Goal: Task Accomplishment & Management: Manage account settings

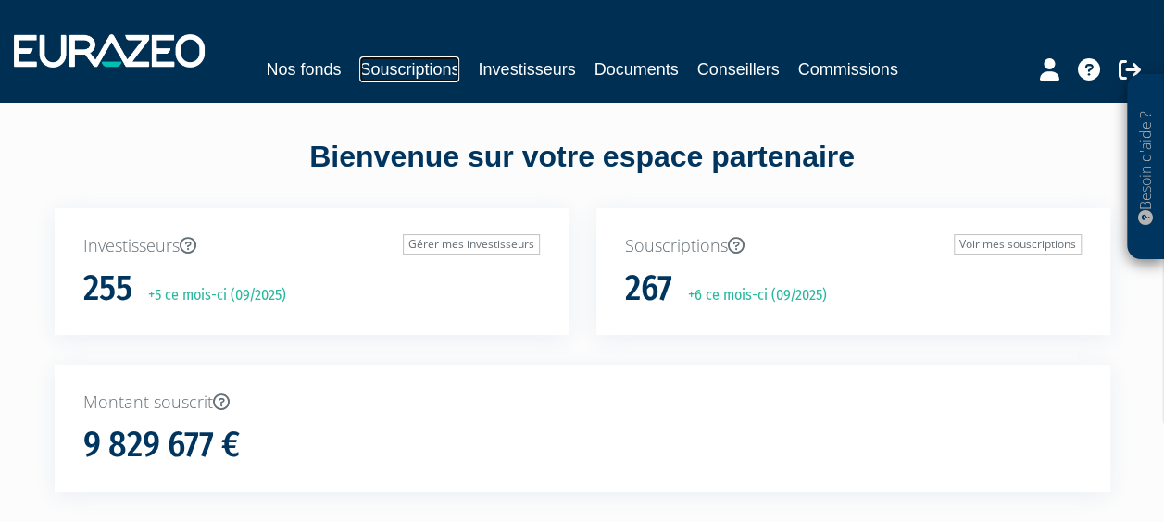
click at [426, 75] on link "Souscriptions" at bounding box center [409, 70] width 100 height 26
click at [516, 70] on link "Investisseurs" at bounding box center [526, 70] width 97 height 26
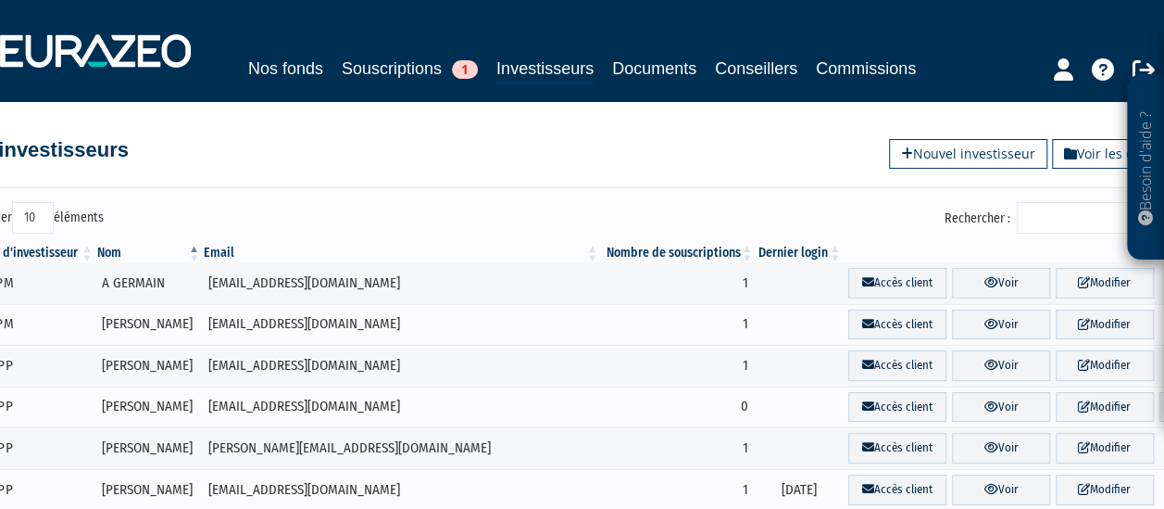
click at [1080, 215] on input "Rechercher :" at bounding box center [1105, 217] width 176 height 31
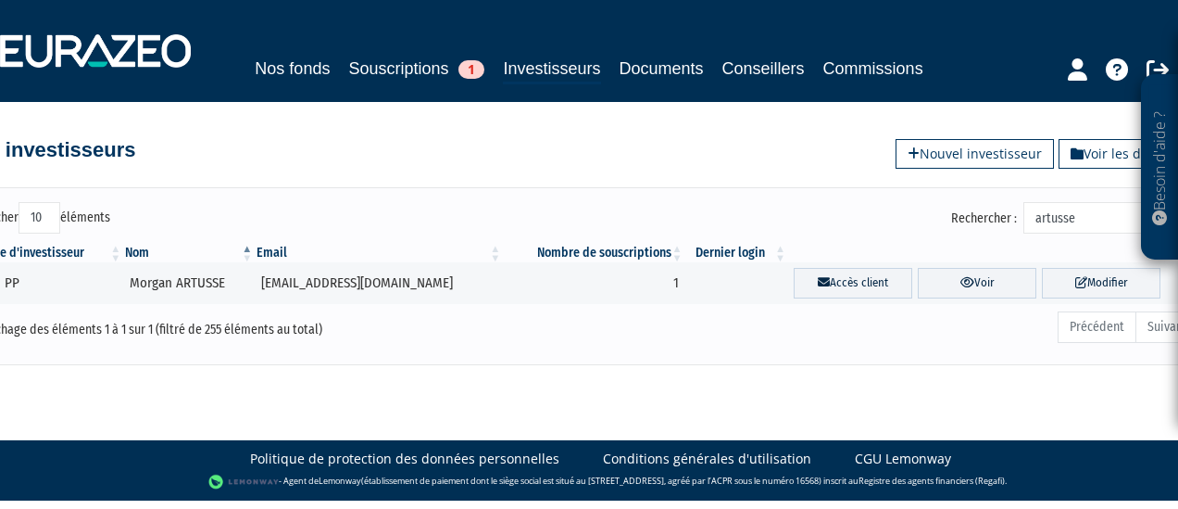
type input "artusse"
click at [937, 292] on link "Voir" at bounding box center [977, 283] width 119 height 31
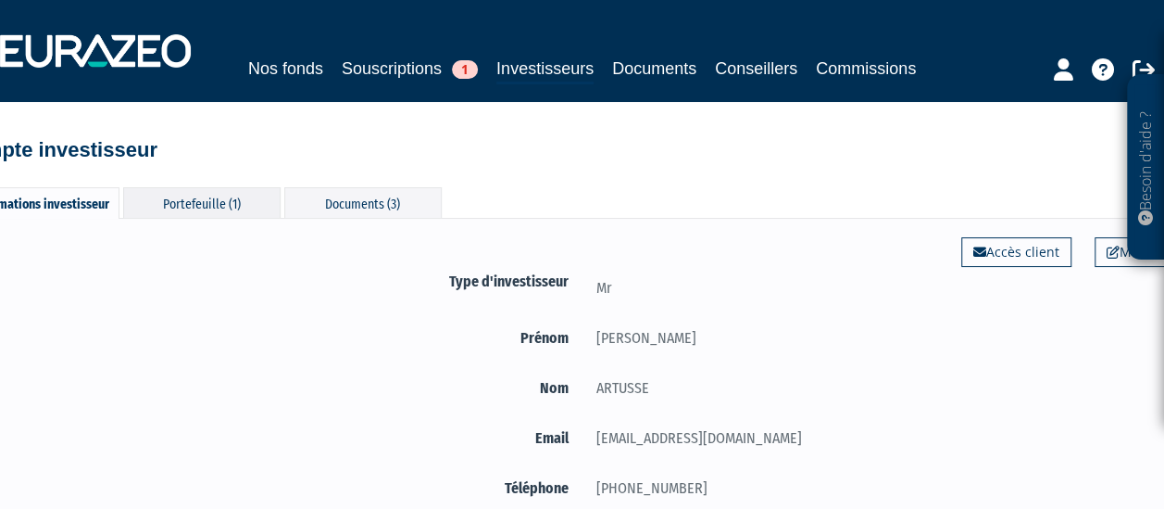
click at [211, 209] on div "Portefeuille (1)" at bounding box center [201, 202] width 157 height 31
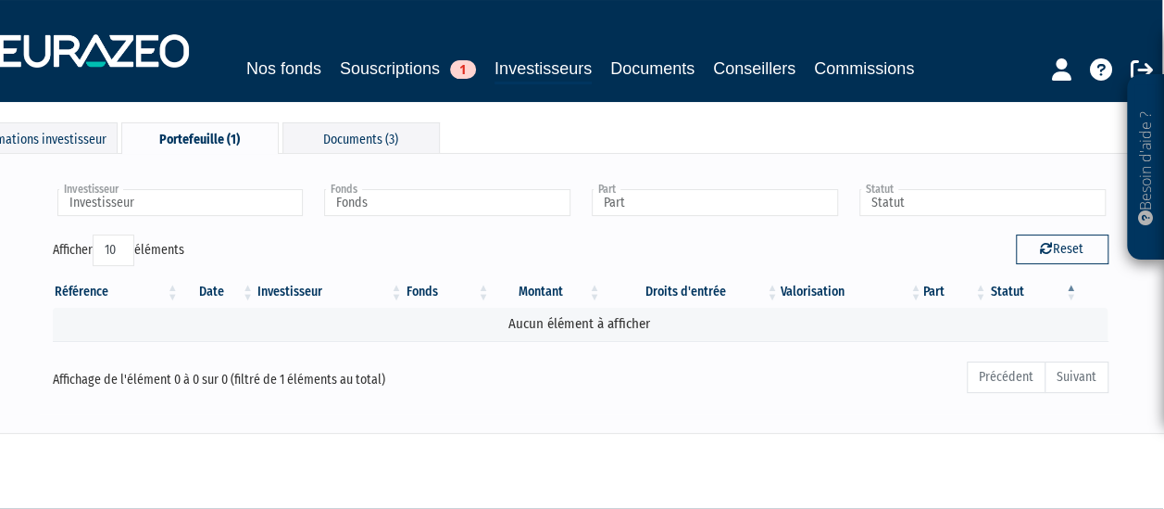
scroll to position [64, 3]
click at [40, 143] on div "Informations investisseur" at bounding box center [37, 138] width 157 height 31
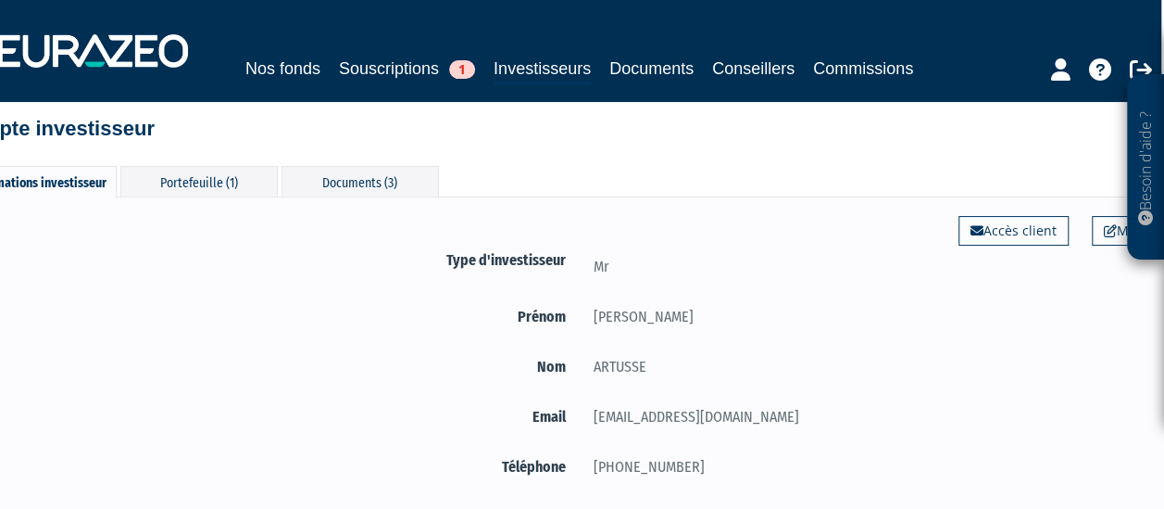
scroll to position [20, 3]
click at [344, 172] on div "Documents (3)" at bounding box center [360, 182] width 157 height 31
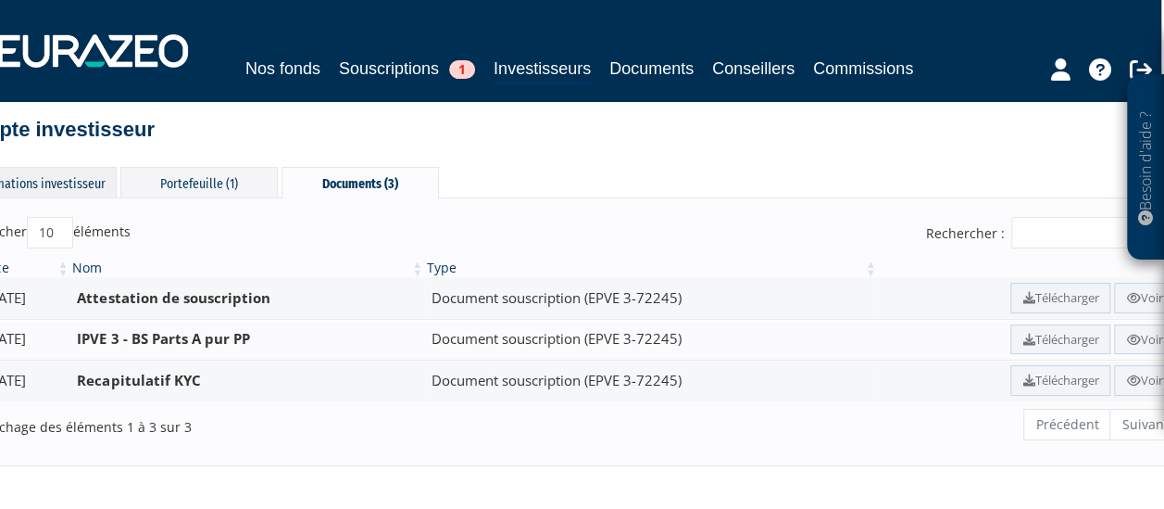
click at [33, 182] on div "Informations investisseur" at bounding box center [37, 182] width 157 height 31
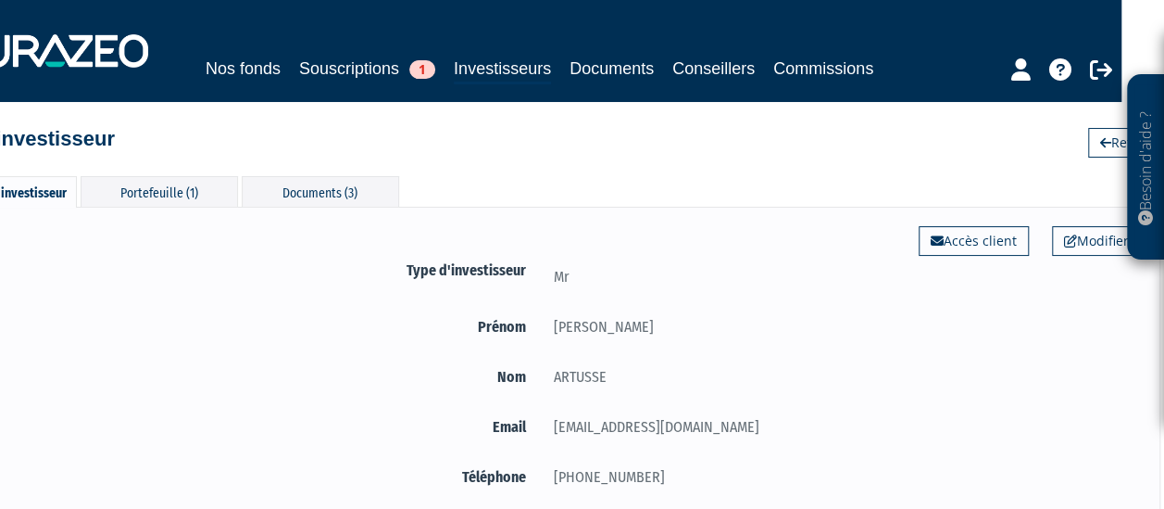
scroll to position [11, 43]
click at [156, 187] on div "Portefeuille (1)" at bounding box center [159, 191] width 157 height 31
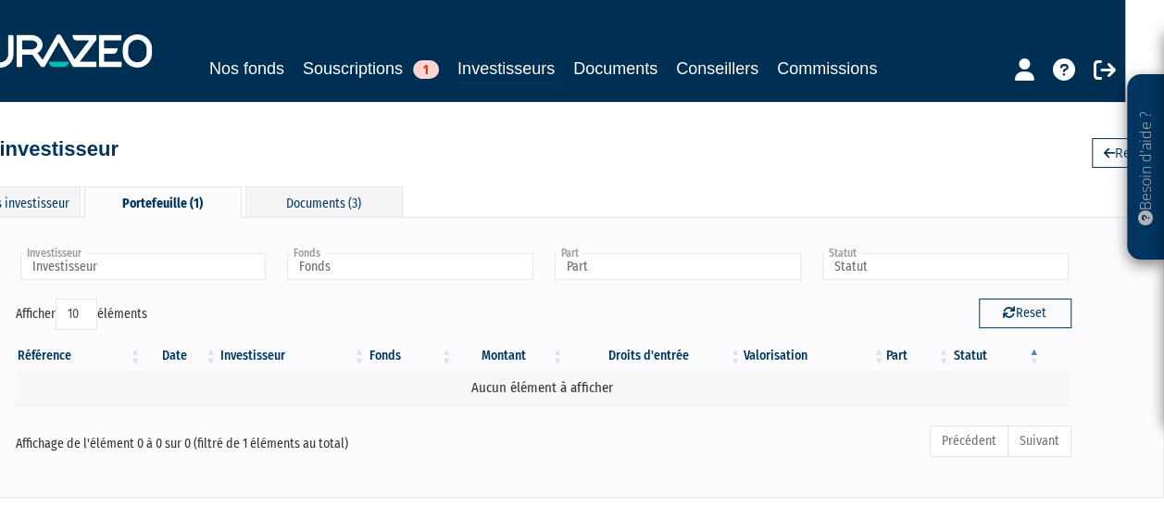
scroll to position [32, 39]
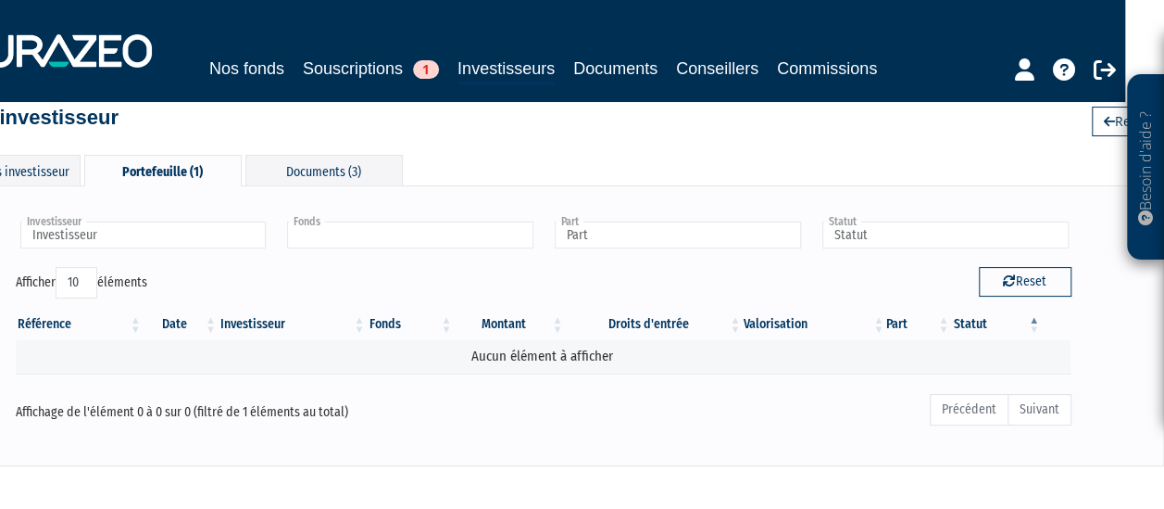
click at [326, 241] on input "text" at bounding box center [410, 234] width 246 height 27
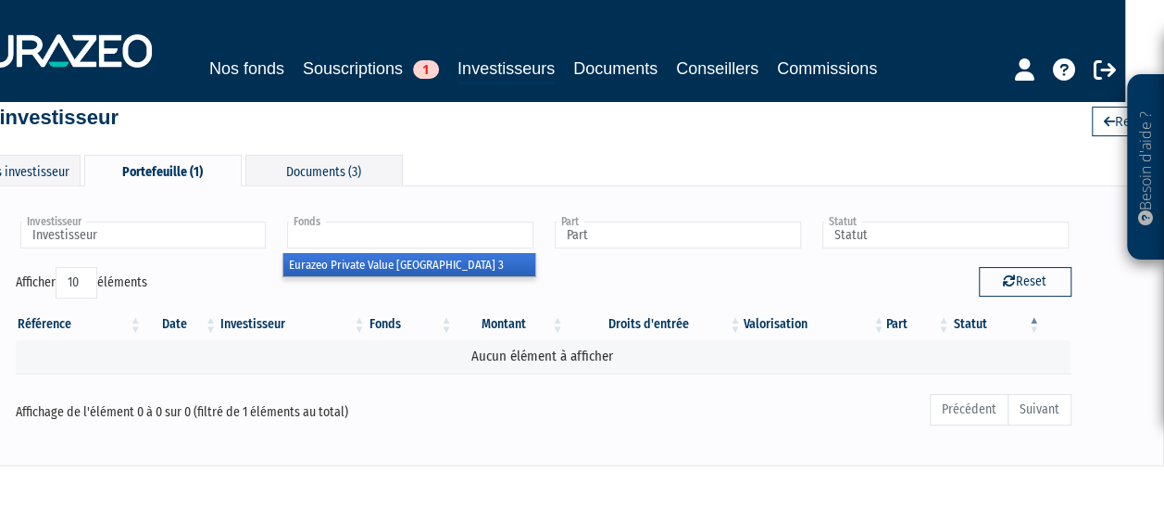
click at [335, 266] on li "Eurazeo Private Value [GEOGRAPHIC_DATA] 3" at bounding box center [409, 264] width 252 height 23
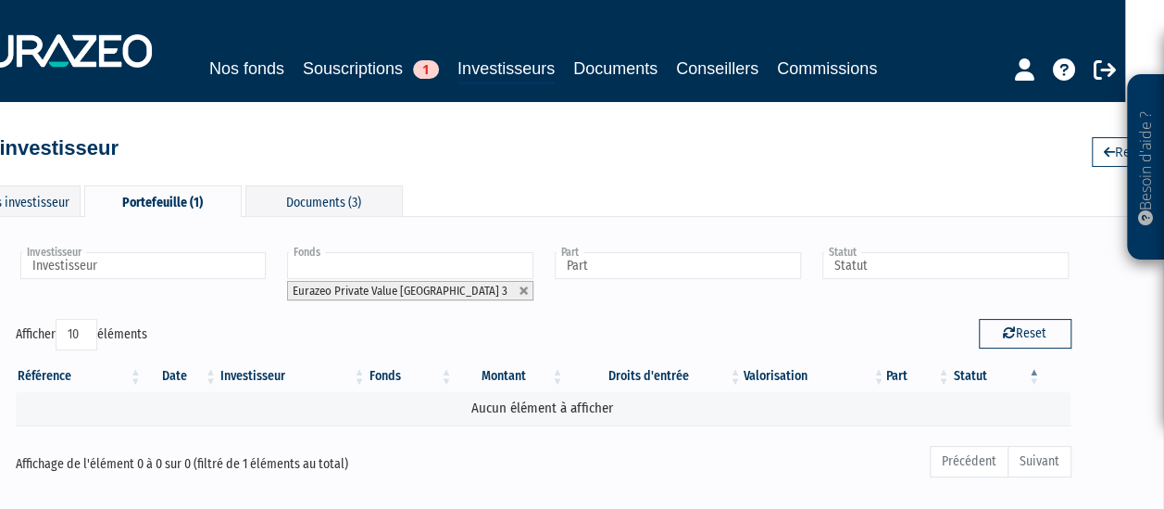
scroll to position [0, 39]
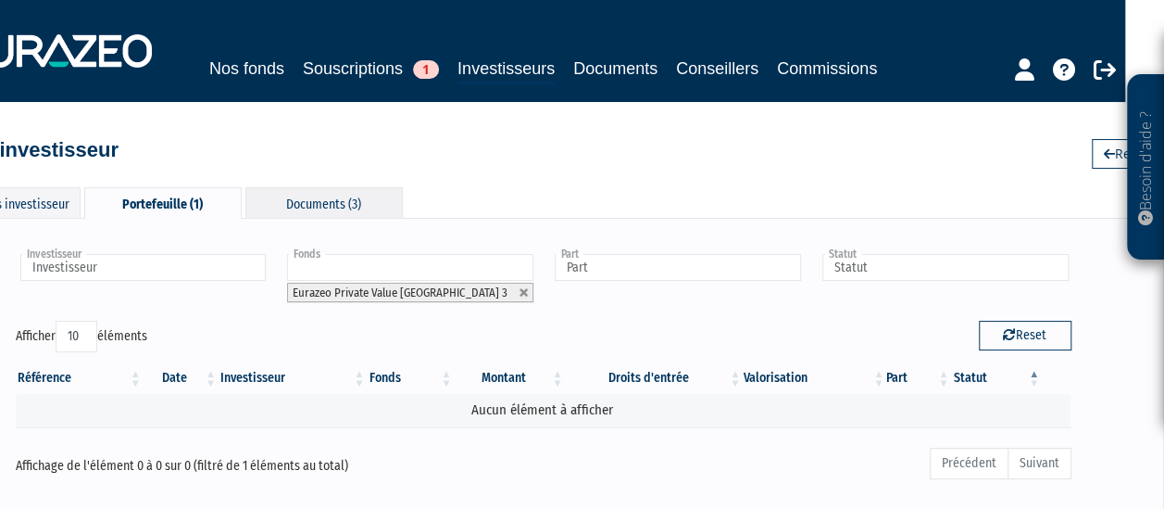
click at [287, 202] on div "Documents (3)" at bounding box center [323, 202] width 157 height 31
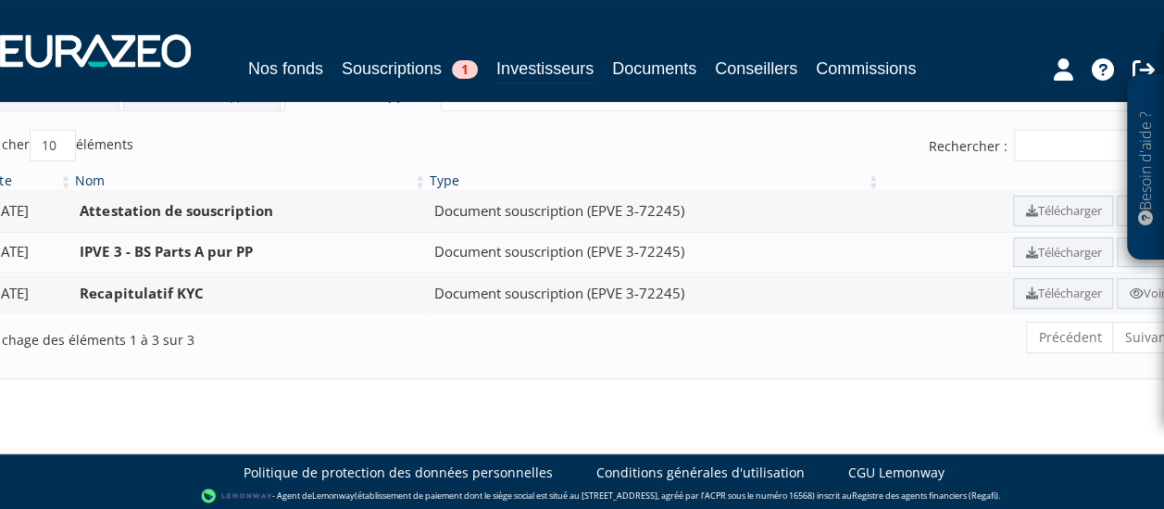
scroll to position [107, 43]
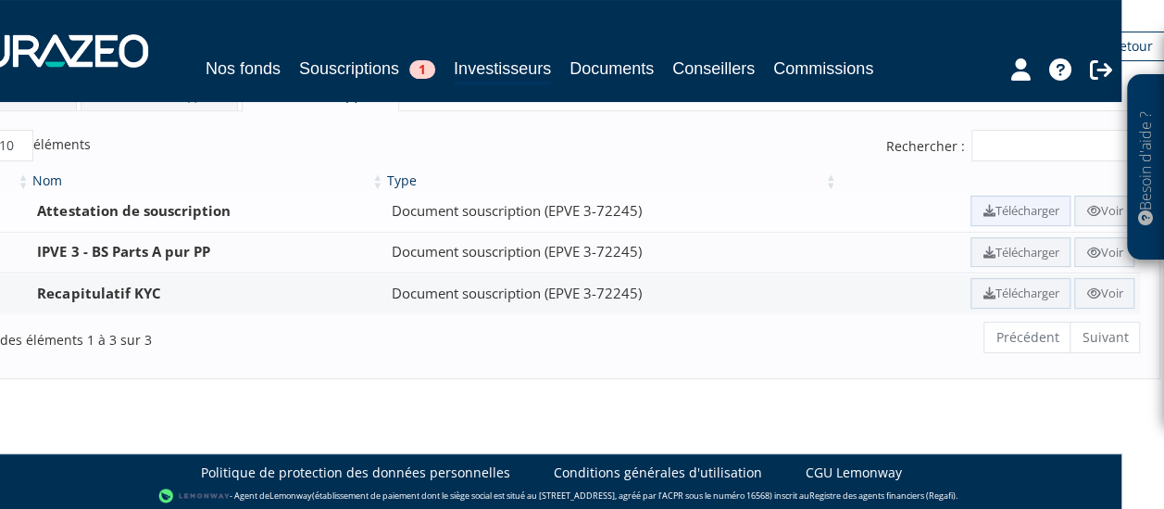
click at [1011, 212] on link "Télécharger" at bounding box center [1021, 210] width 100 height 31
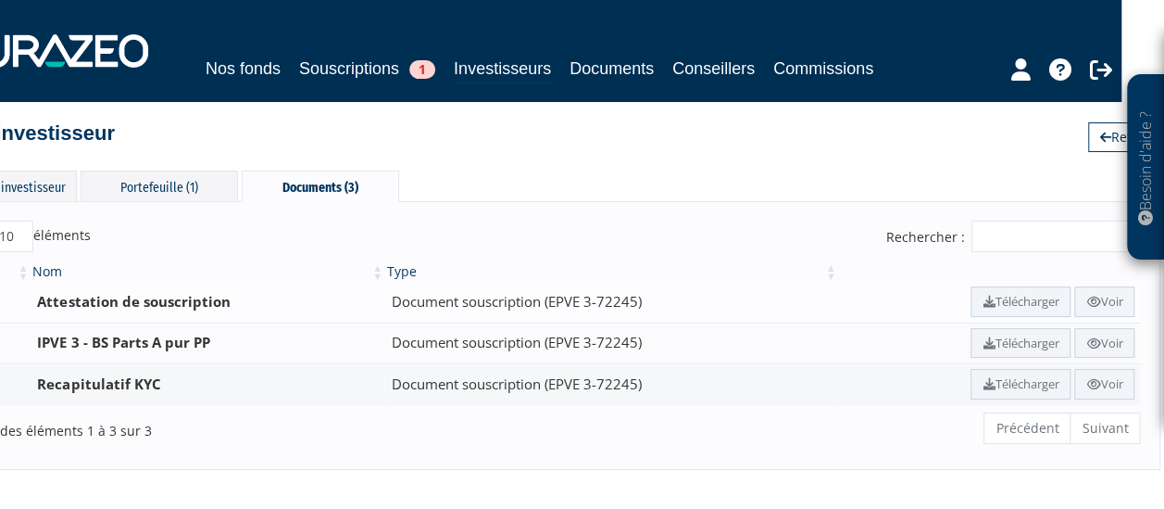
scroll to position [17, 43]
click at [165, 182] on div "Portefeuille (1)" at bounding box center [159, 185] width 157 height 31
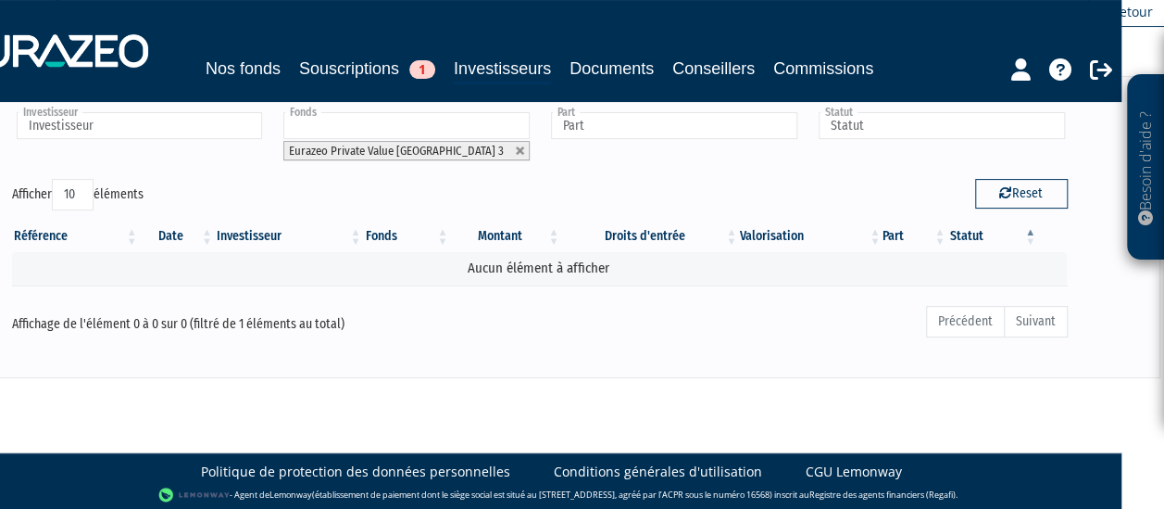
scroll to position [142, 0]
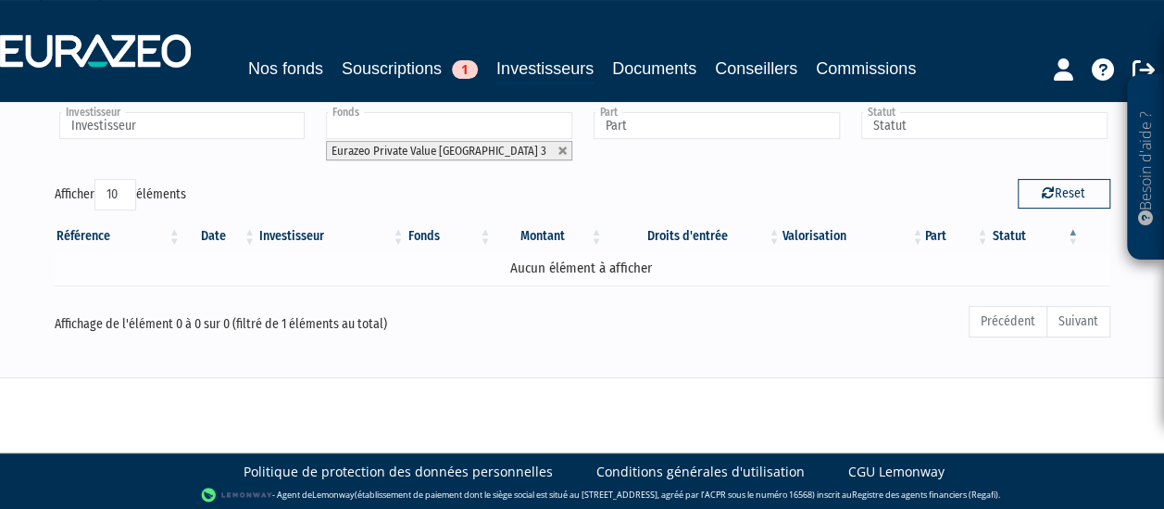
click at [137, 262] on td "Aucun élément à afficher" at bounding box center [583, 268] width 1056 height 32
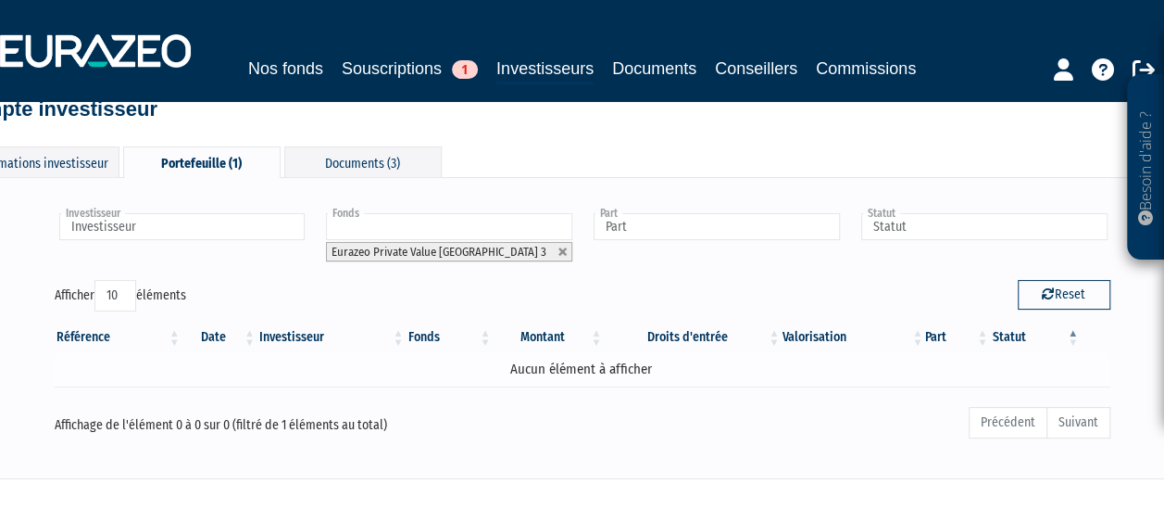
scroll to position [40, 0]
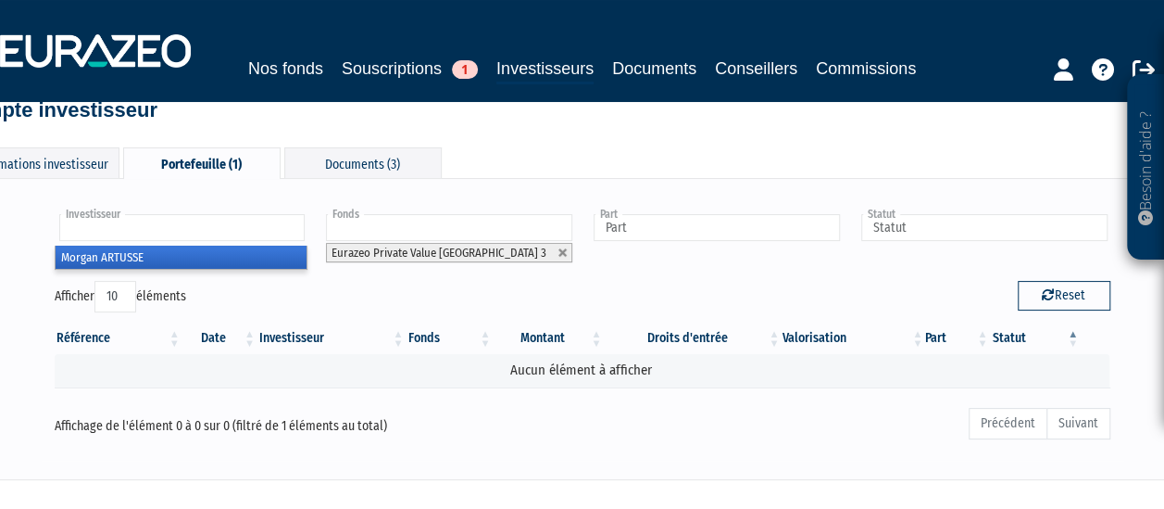
click at [141, 233] on input "text" at bounding box center [182, 227] width 246 height 27
click at [135, 252] on li "Morgan ARTUSSE" at bounding box center [182, 256] width 252 height 23
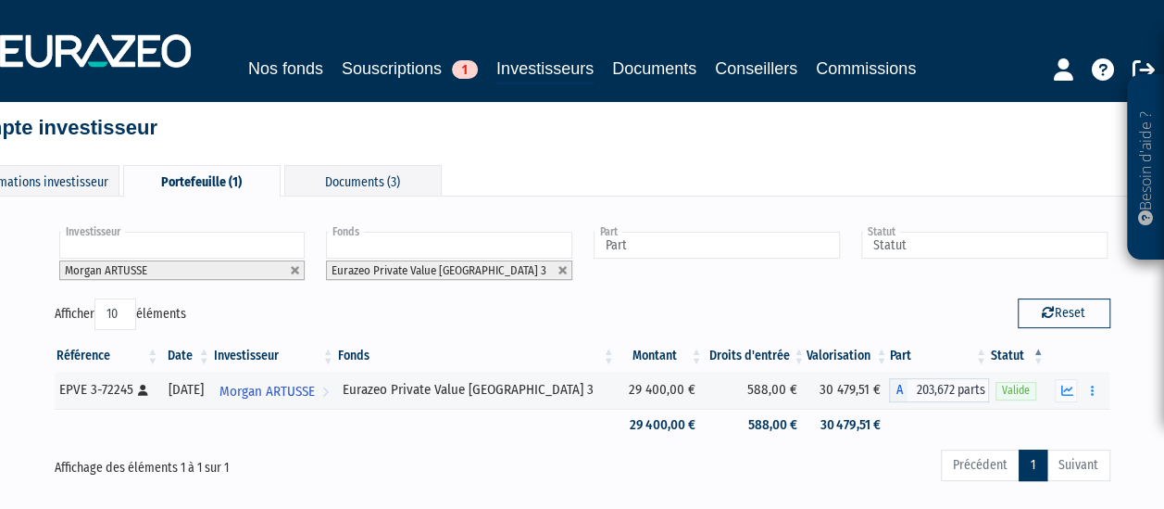
scroll to position [0, 0]
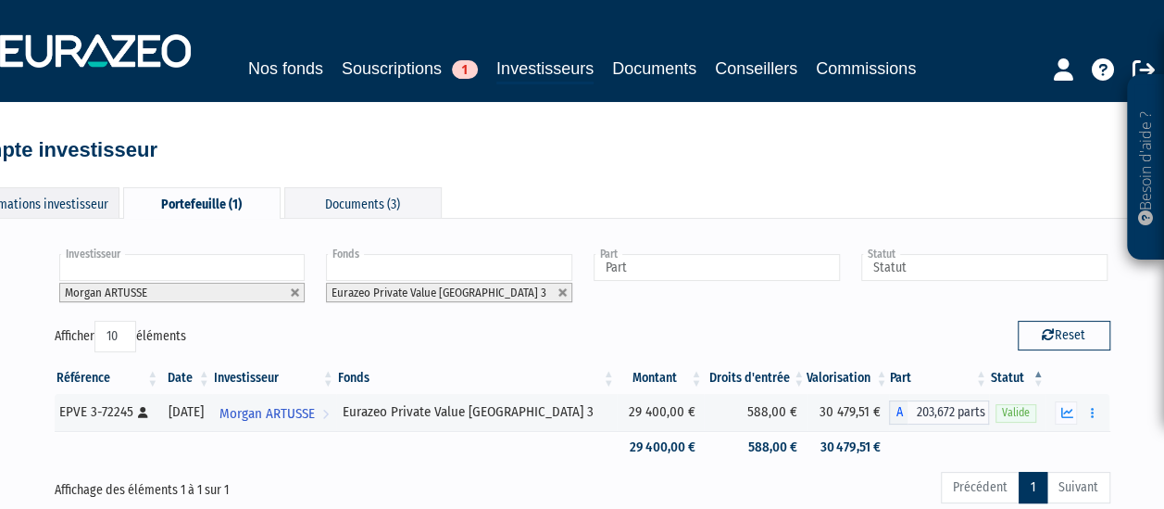
click at [61, 203] on div "Informations investisseur" at bounding box center [40, 202] width 157 height 31
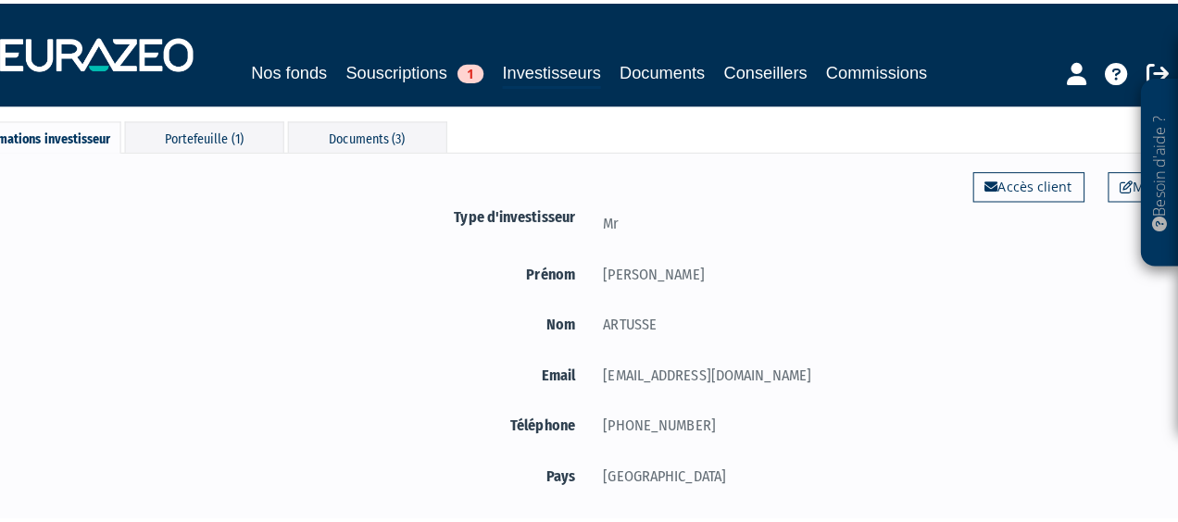
scroll to position [75, 0]
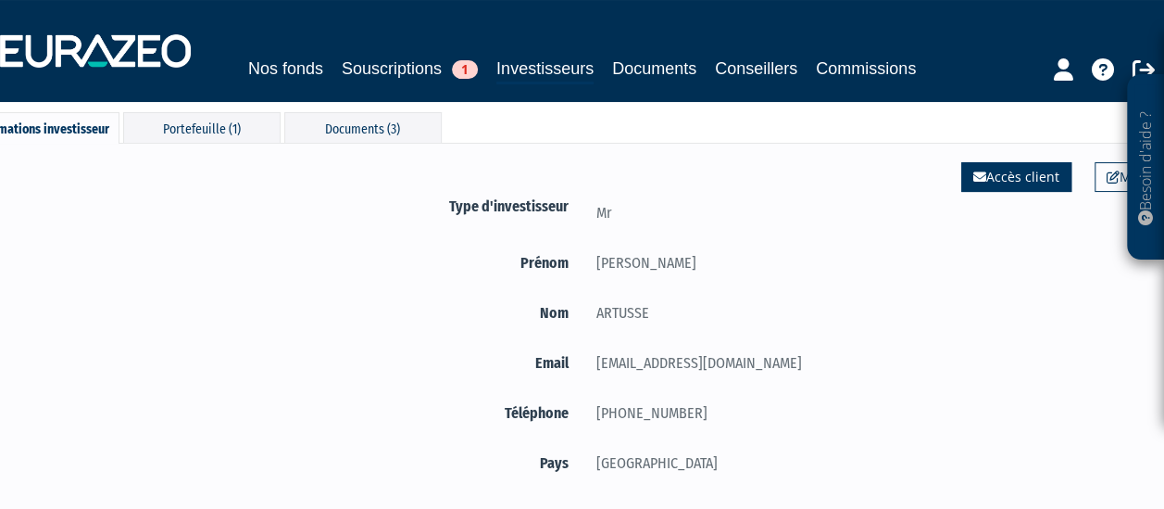
click at [984, 188] on link "Accès client" at bounding box center [1016, 177] width 110 height 30
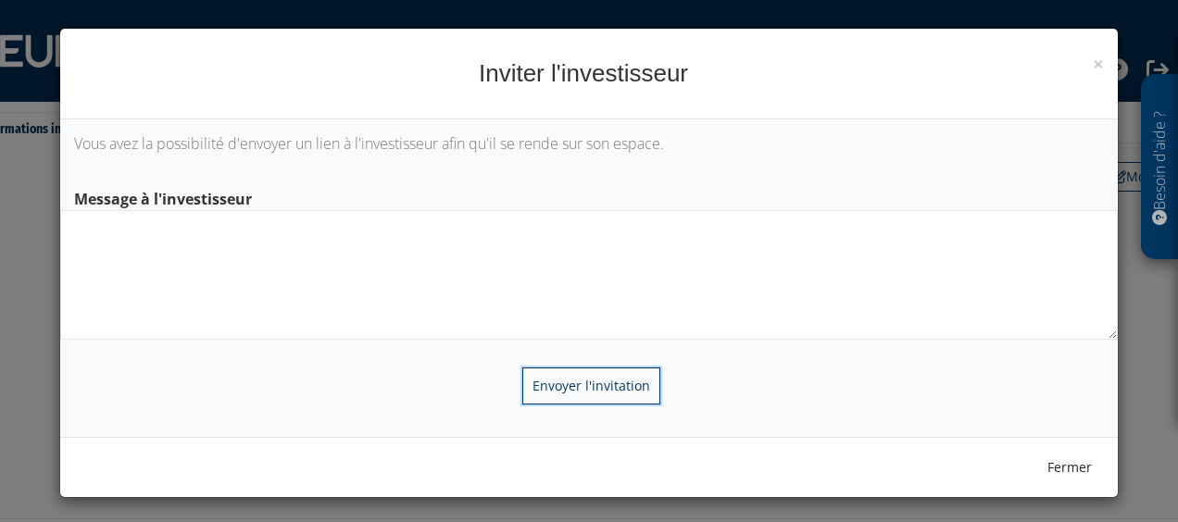
click at [554, 373] on input "Envoyer l'invitation" at bounding box center [591, 386] width 138 height 37
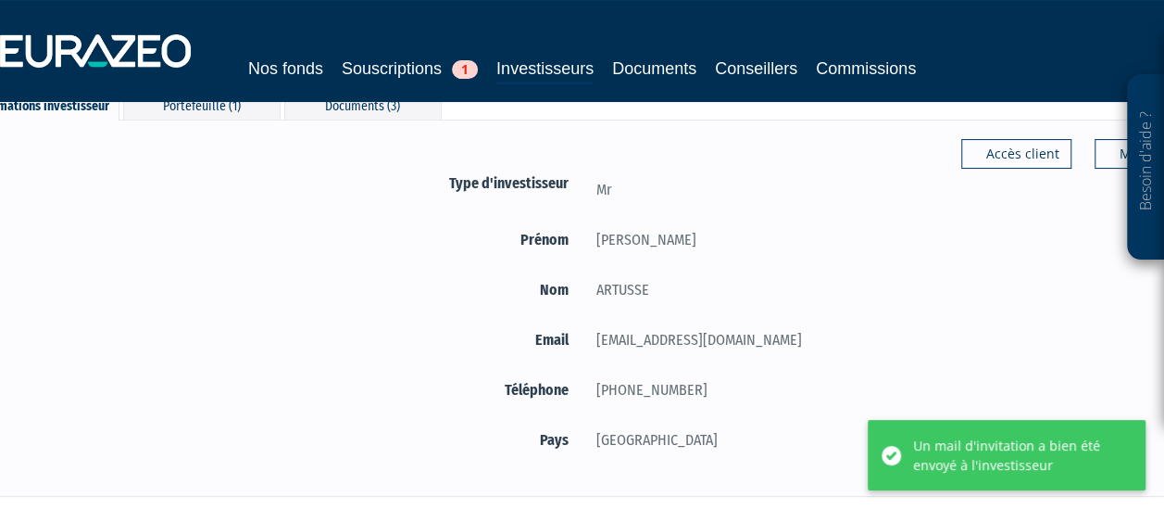
scroll to position [72, 0]
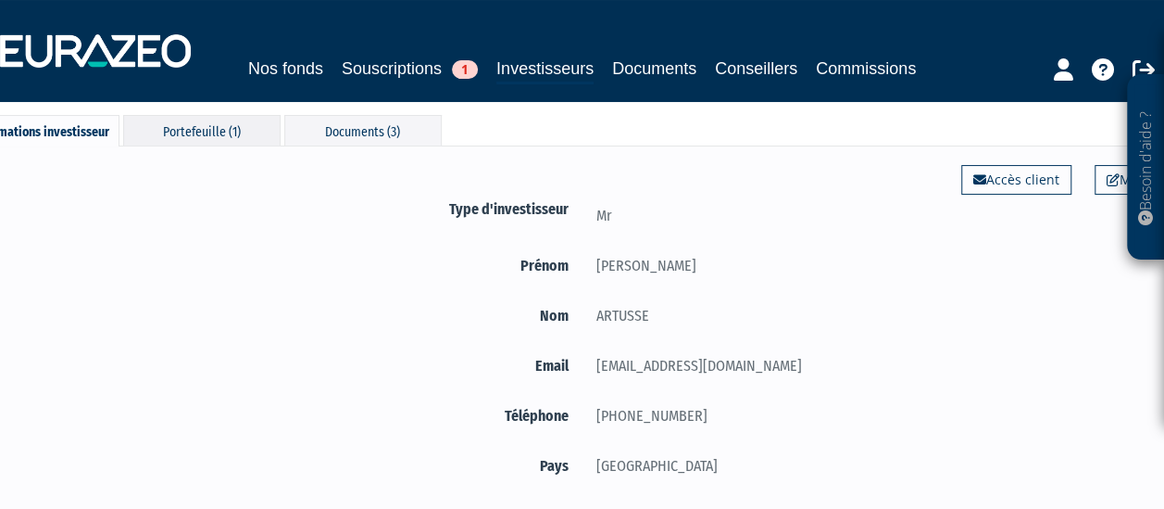
click at [202, 134] on div "Portefeuille (1)" at bounding box center [201, 130] width 157 height 31
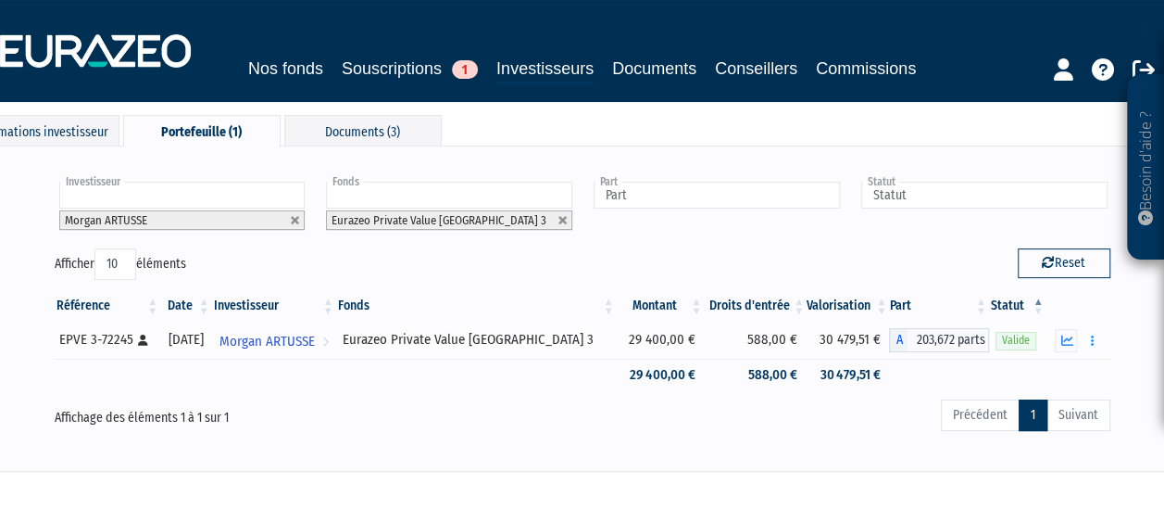
drag, startPoint x: 826, startPoint y: 337, endPoint x: 855, endPoint y: 335, distance: 28.8
click at [855, 335] on td "30 479,51 €" at bounding box center [848, 339] width 82 height 37
drag, startPoint x: 855, startPoint y: 335, endPoint x: 810, endPoint y: 425, distance: 100.7
click at [810, 425] on div "Précédent 1 Suivant" at bounding box center [808, 417] width 605 height 41
drag, startPoint x: 832, startPoint y: 342, endPoint x: 863, endPoint y: 340, distance: 31.5
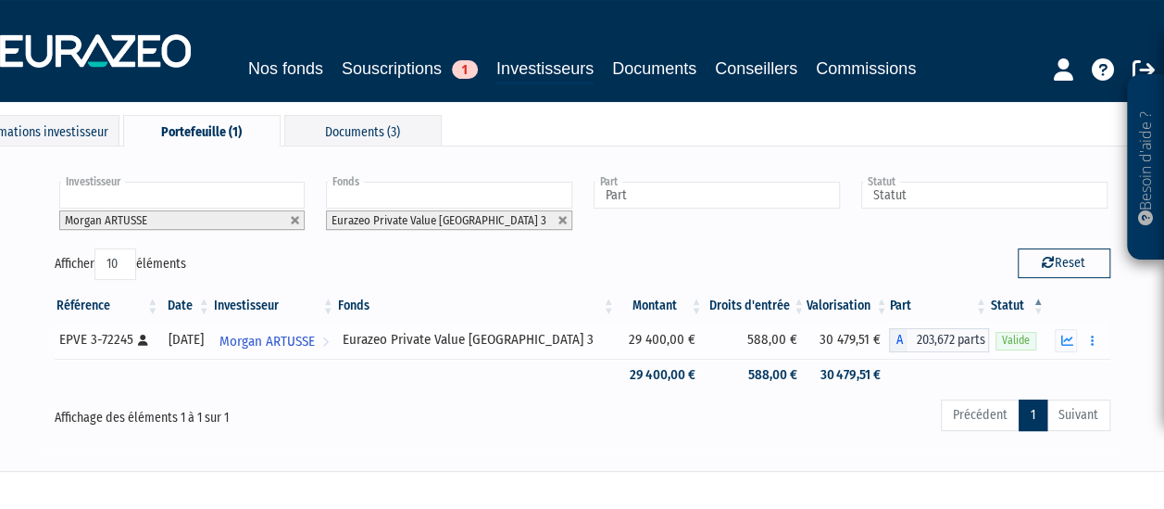
click at [863, 340] on td "30 479,51 €" at bounding box center [848, 339] width 82 height 37
drag, startPoint x: 863, startPoint y: 340, endPoint x: 839, endPoint y: 429, distance: 92.1
click at [839, 429] on div "Précédent 1 Suivant" at bounding box center [808, 417] width 605 height 41
